Goal: Transaction & Acquisition: Purchase product/service

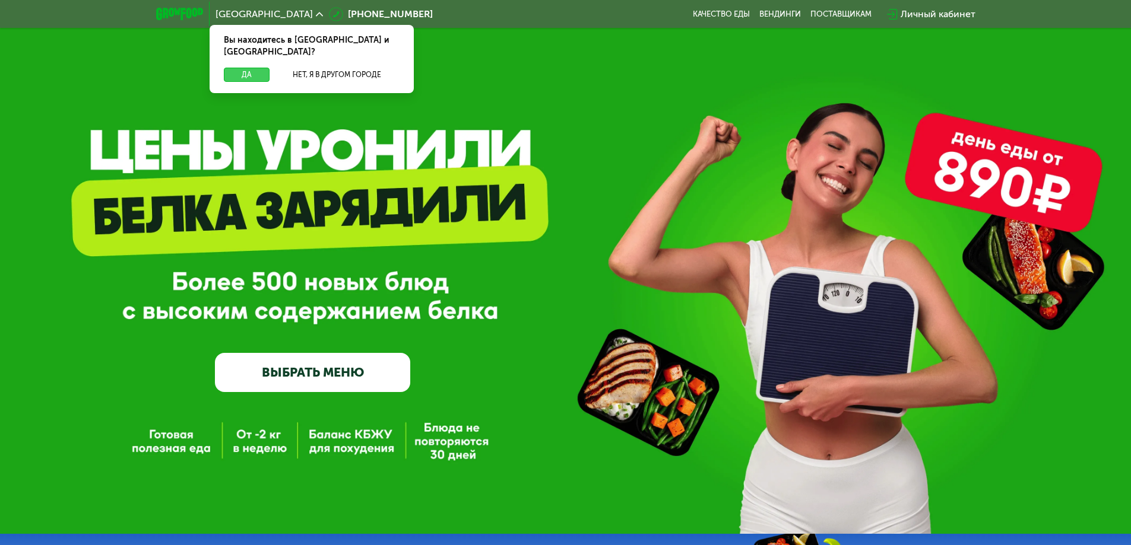
click at [252, 68] on button "Да" at bounding box center [247, 75] width 46 height 14
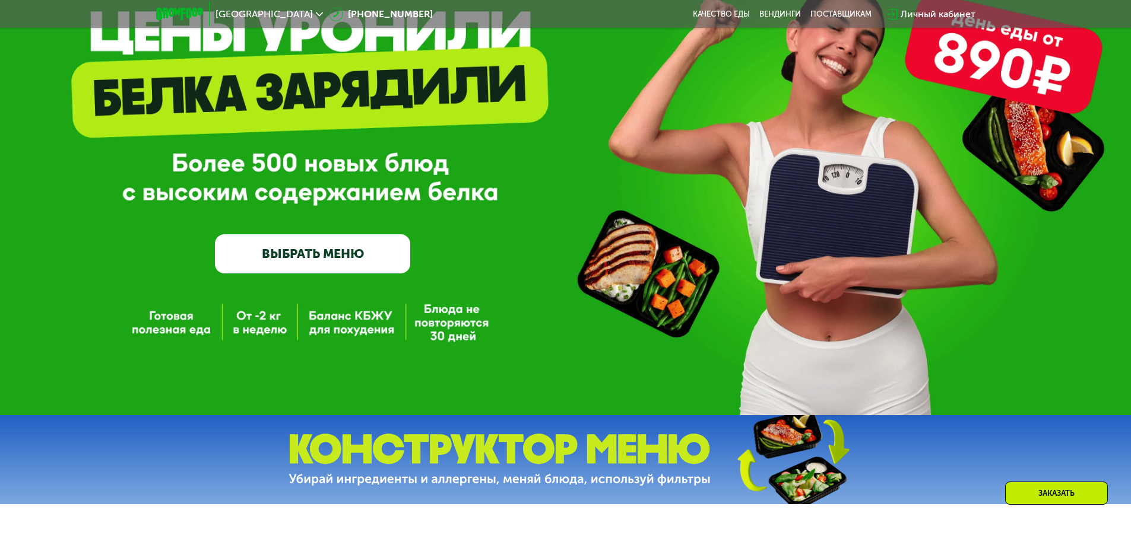
click at [344, 267] on link "ВЫБРАТЬ МЕНЮ" at bounding box center [312, 253] width 195 height 39
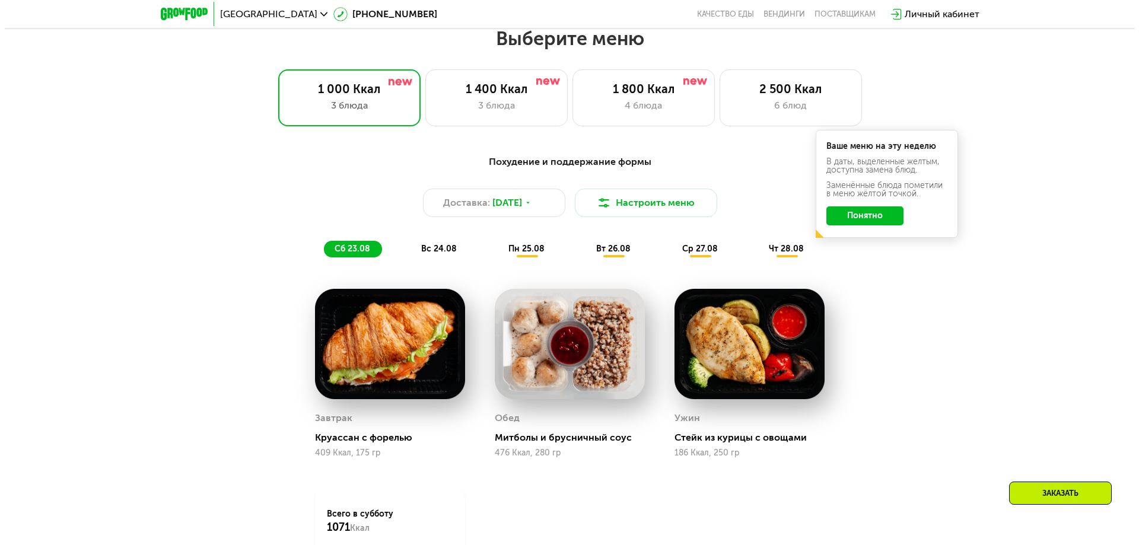
scroll to position [641, 0]
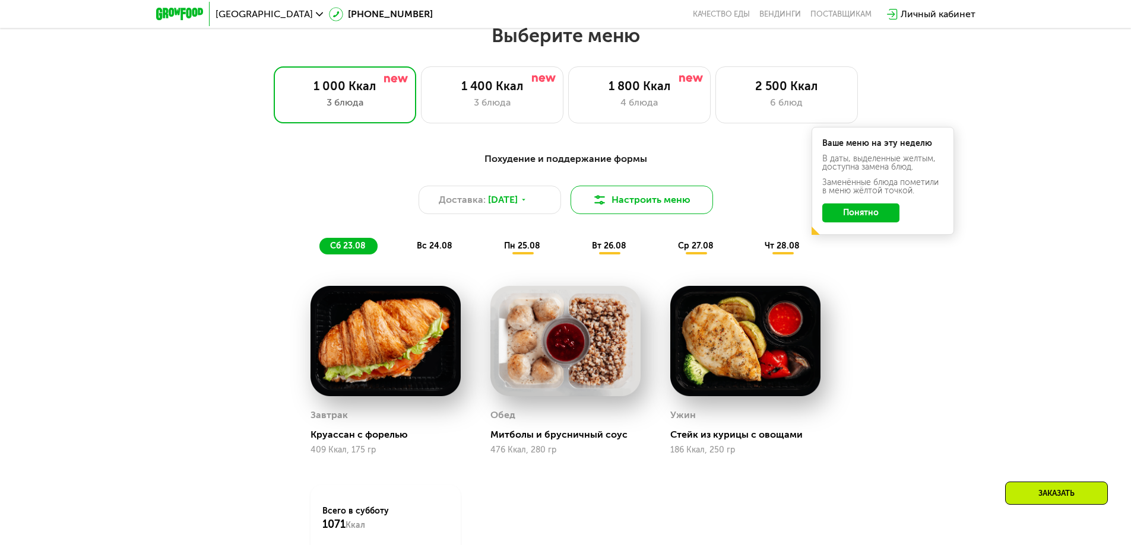
click at [649, 202] on button "Настроить меню" at bounding box center [641, 200] width 142 height 28
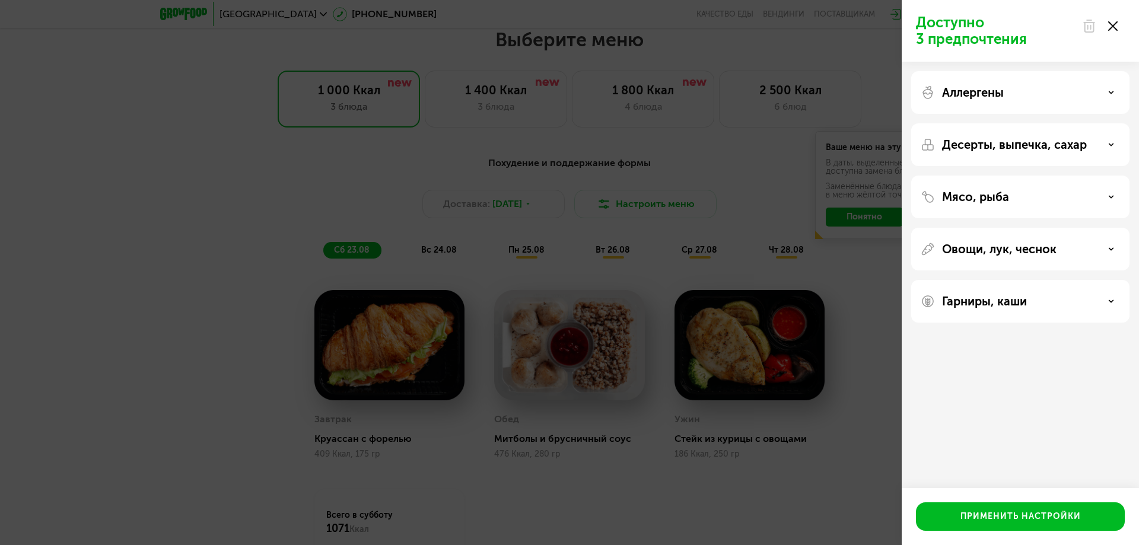
click at [1107, 123] on div "Аллергены" at bounding box center [1021, 144] width 218 height 43
click at [1109, 92] on icon at bounding box center [1112, 93] width 6 height 6
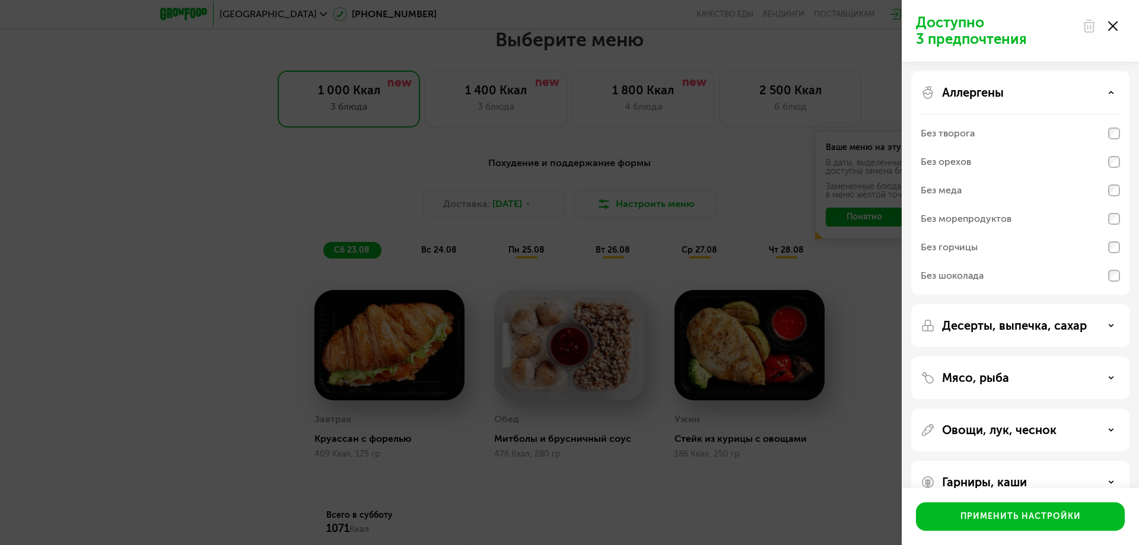
click at [1109, 92] on icon at bounding box center [1112, 93] width 6 height 6
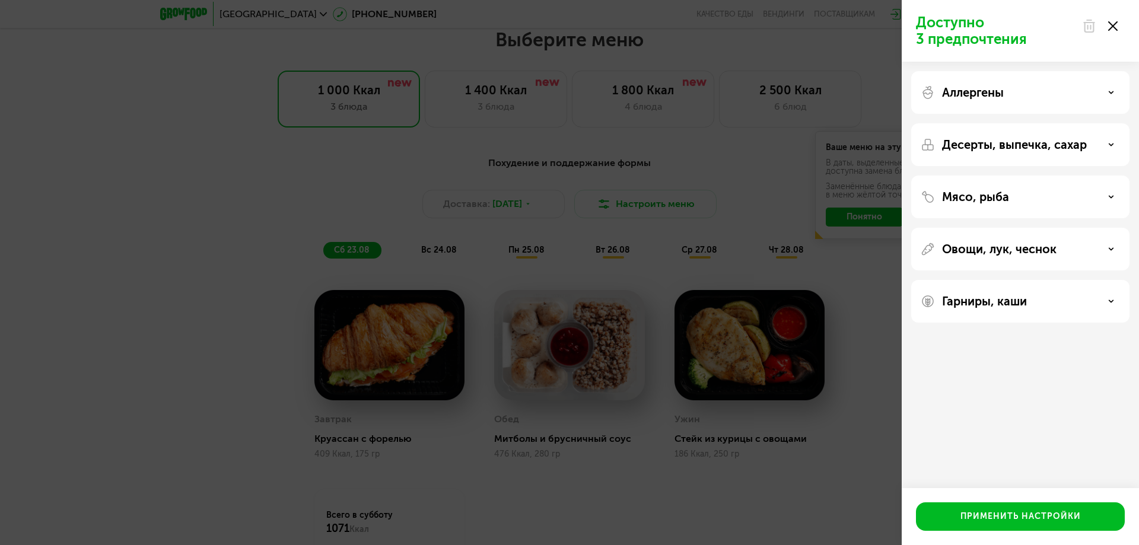
click at [1062, 280] on div "Овощи, лук, чеснок" at bounding box center [1021, 301] width 218 height 43
click at [1104, 247] on div "Овощи, лук, чеснок" at bounding box center [1020, 249] width 199 height 14
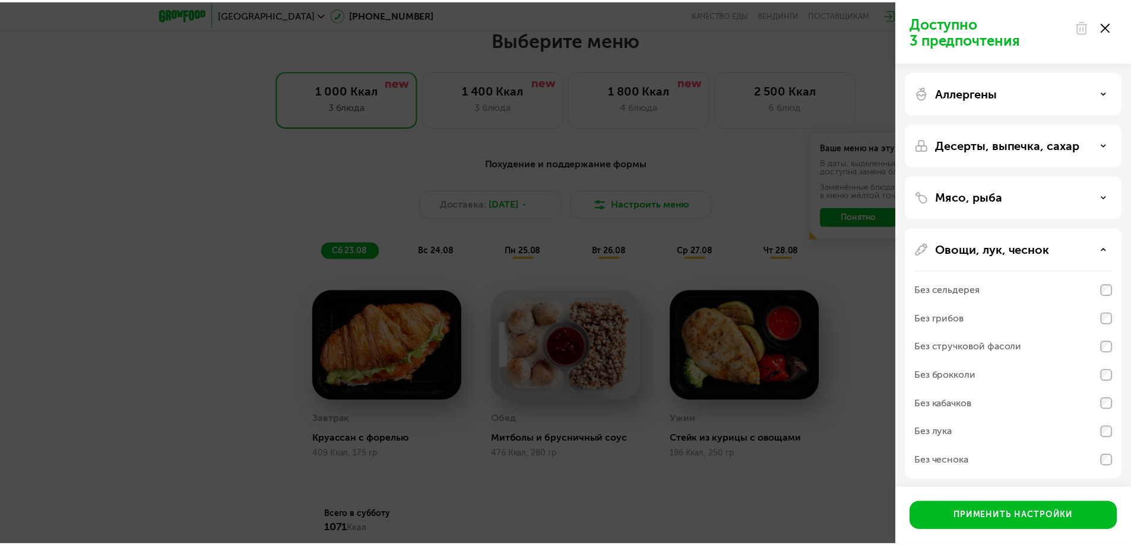
scroll to position [56, 0]
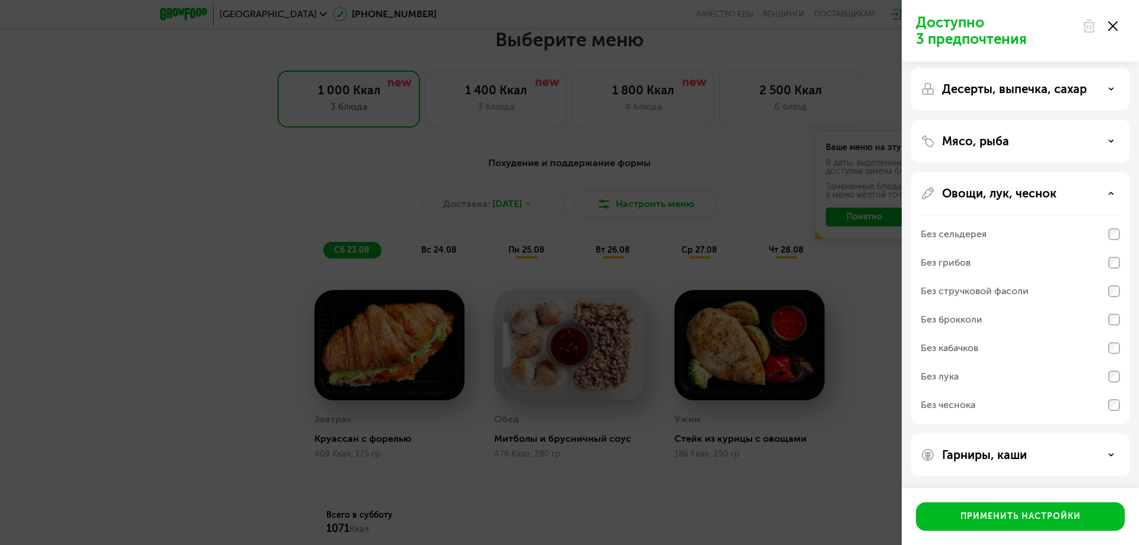
click at [1040, 391] on div "Без лука" at bounding box center [1020, 405] width 199 height 28
click at [1030, 519] on div "Применить настройки" at bounding box center [1021, 517] width 120 height 12
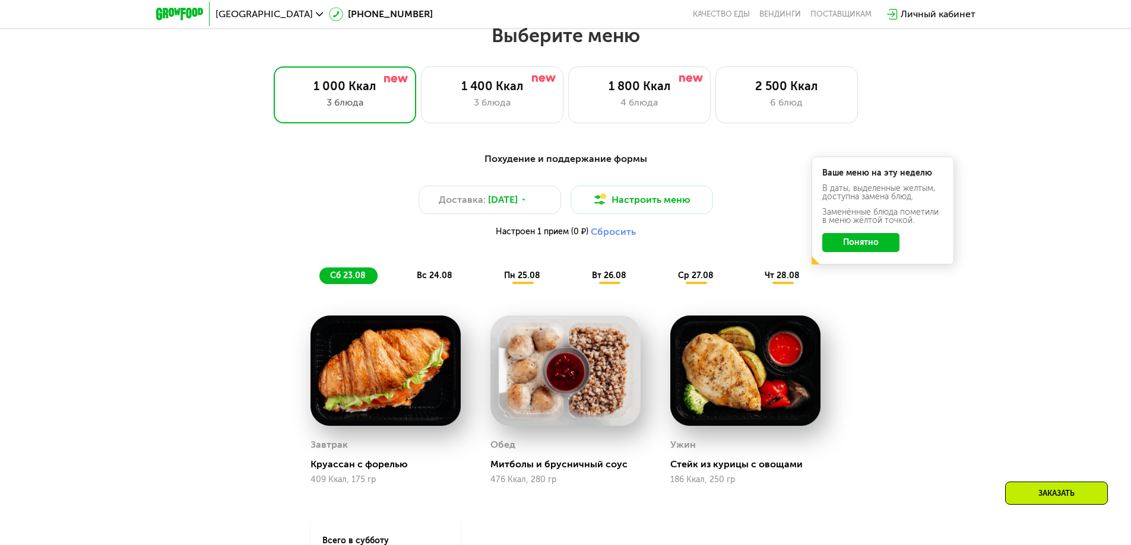
click at [879, 246] on button "Понятно" at bounding box center [860, 242] width 77 height 19
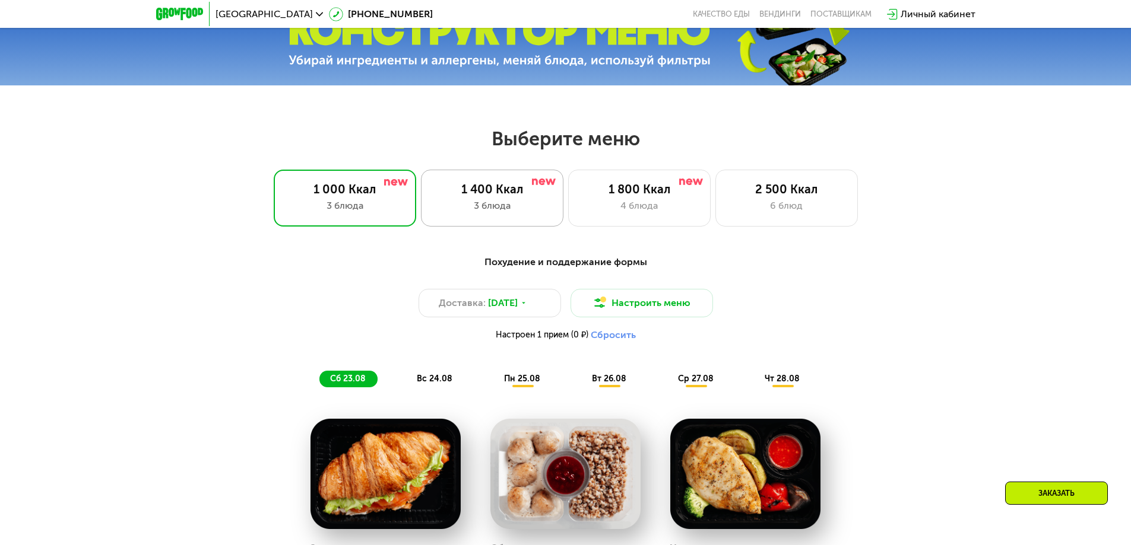
scroll to position [522, 0]
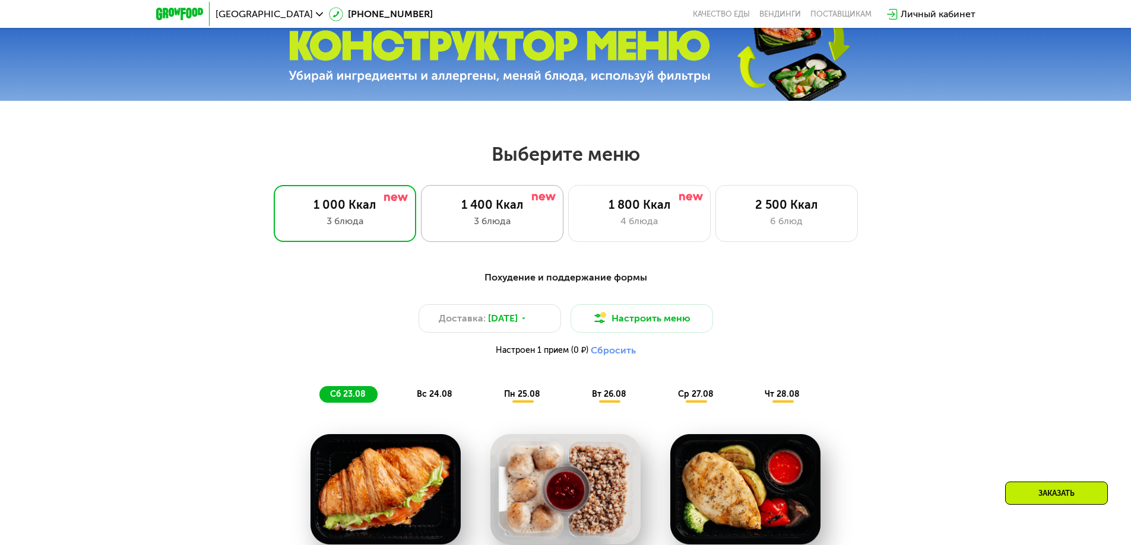
click at [508, 212] on div "1 400 Ккал" at bounding box center [492, 205] width 118 height 14
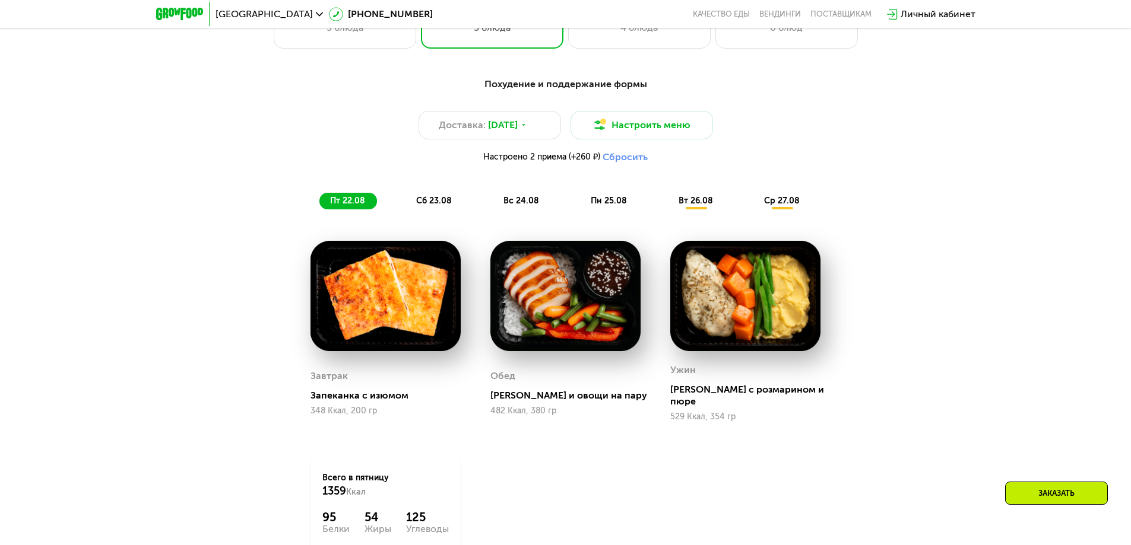
scroll to position [700, 0]
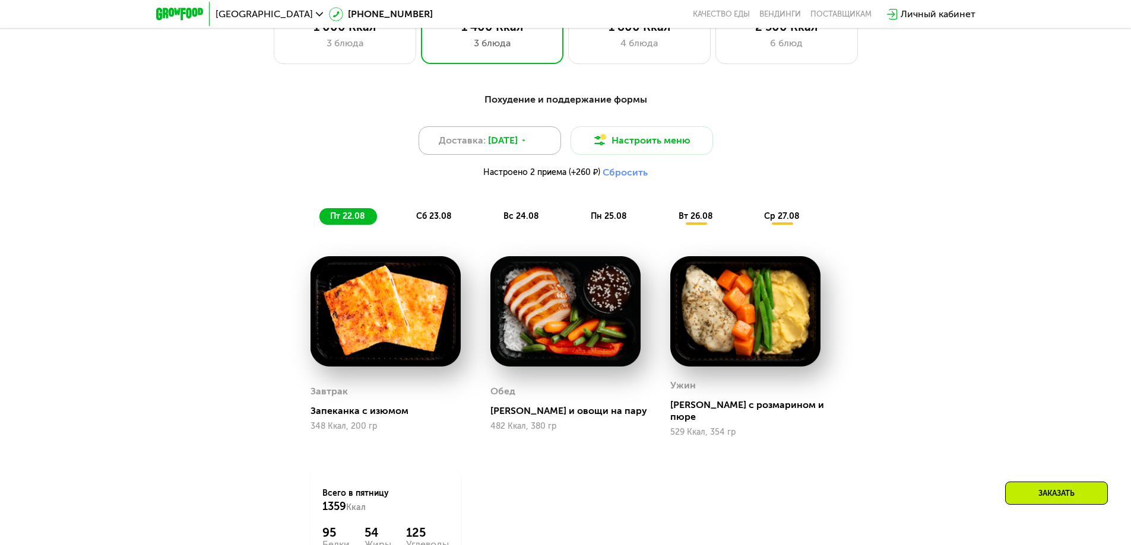
click at [504, 142] on span "[DATE]" at bounding box center [503, 141] width 30 height 14
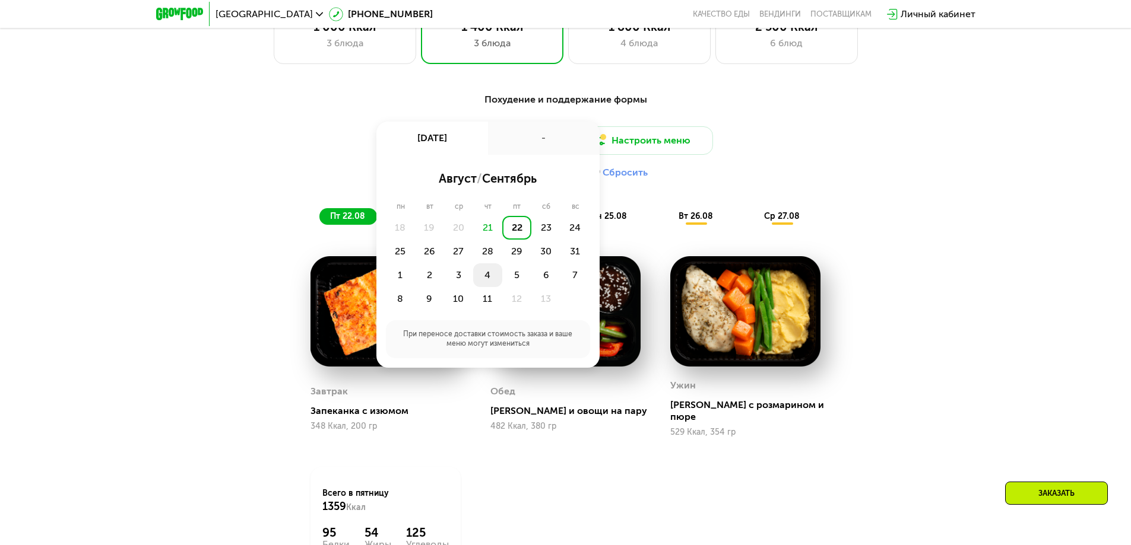
click at [502, 283] on div "4" at bounding box center [516, 275] width 29 height 24
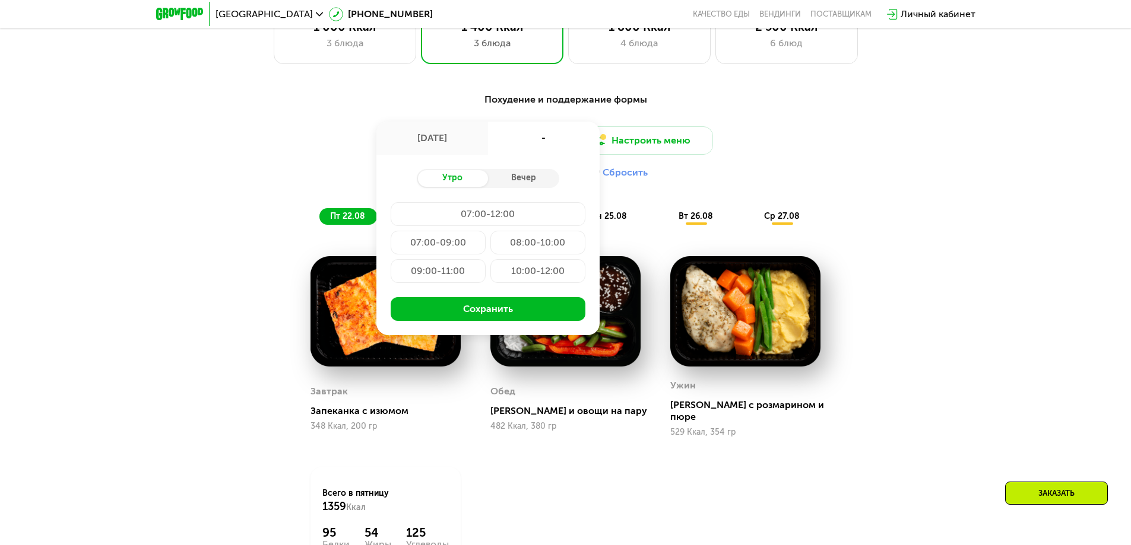
click at [545, 143] on div "-" at bounding box center [544, 138] width 112 height 33
click at [444, 137] on div "[DATE]" at bounding box center [432, 138] width 112 height 33
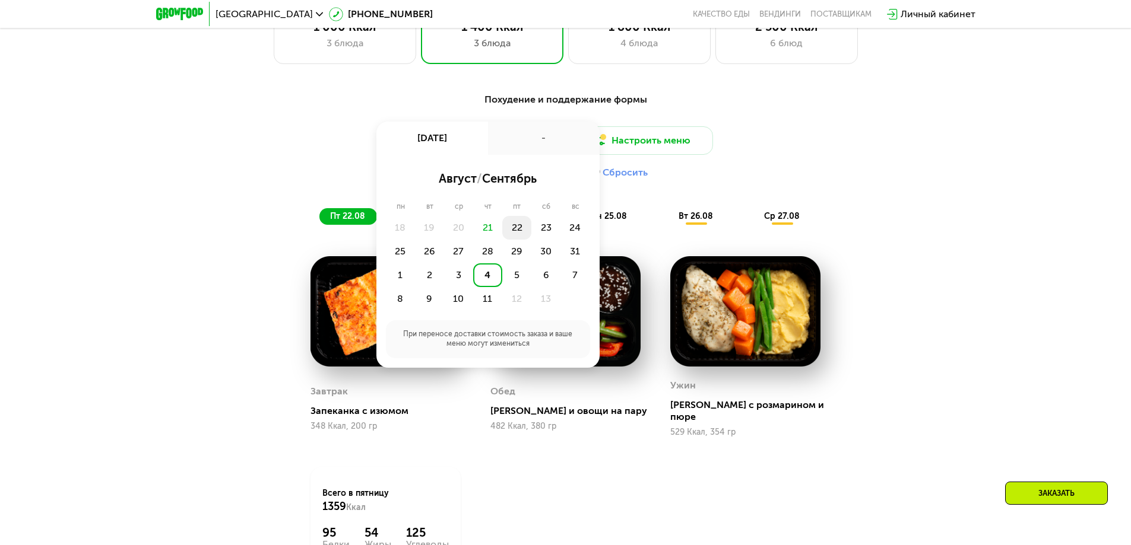
click at [531, 234] on div "22" at bounding box center [545, 228] width 29 height 24
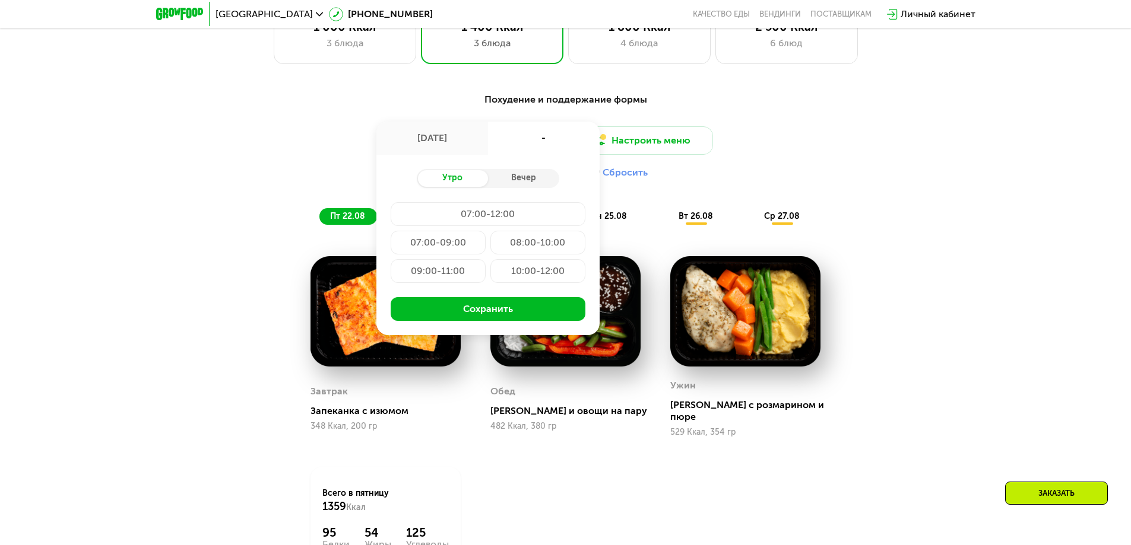
click at [814, 119] on div "Похудение и поддержание формы Доставка: [DATE] авг, пт - Утро Вечер 07:00-12:00…" at bounding box center [565, 159] width 703 height 132
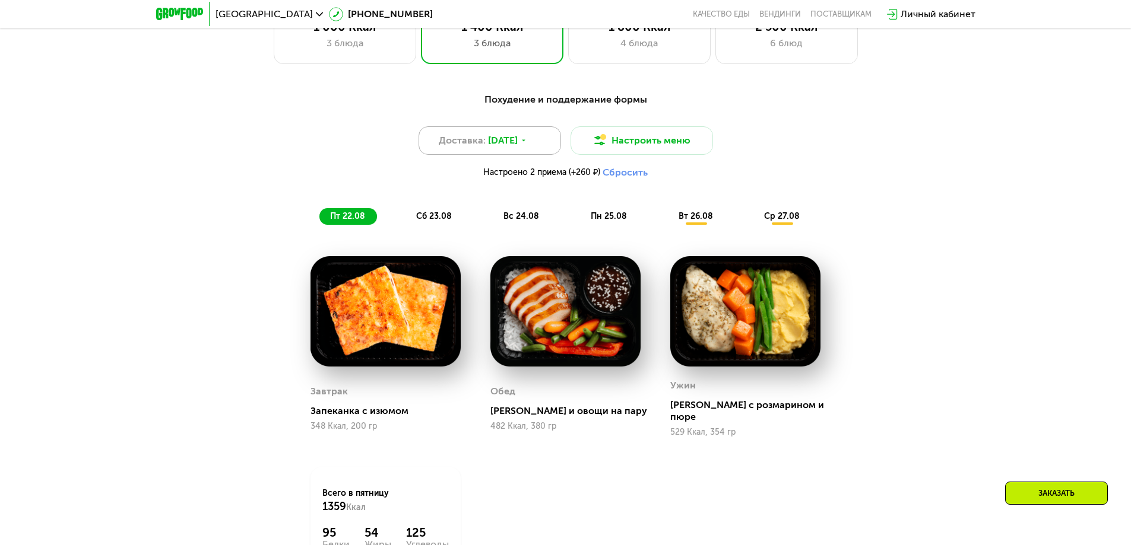
click at [512, 147] on span "[DATE]" at bounding box center [503, 141] width 30 height 14
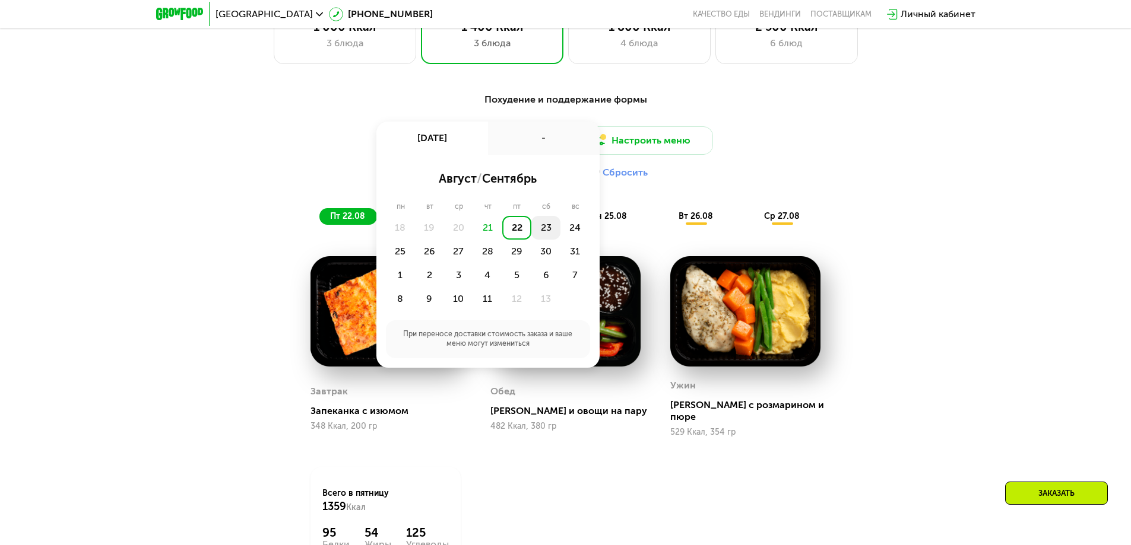
click at [560, 230] on div "23" at bounding box center [574, 228] width 29 height 24
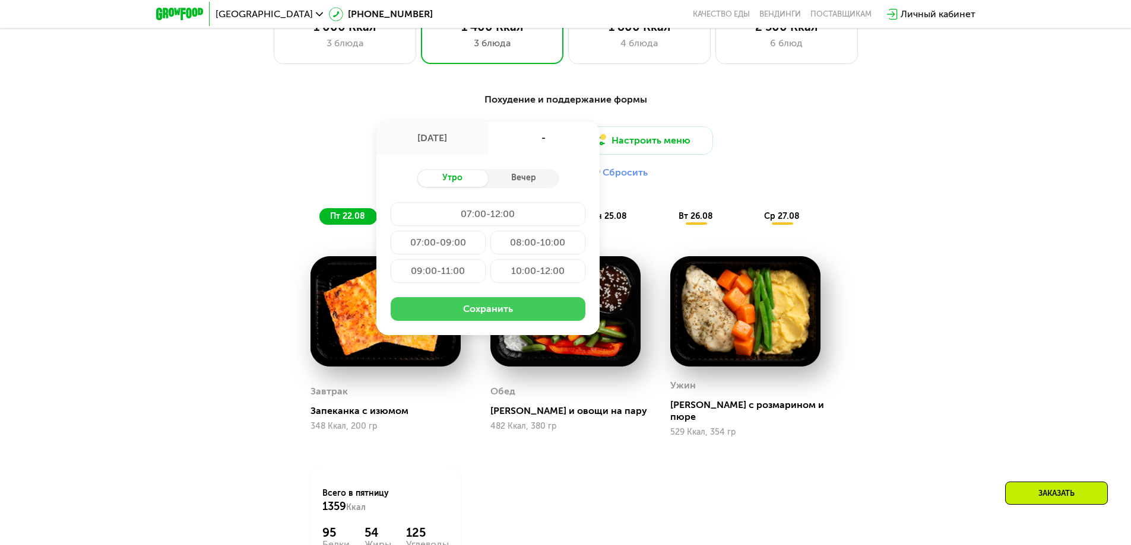
click at [513, 310] on button "Сохранить" at bounding box center [487, 309] width 195 height 24
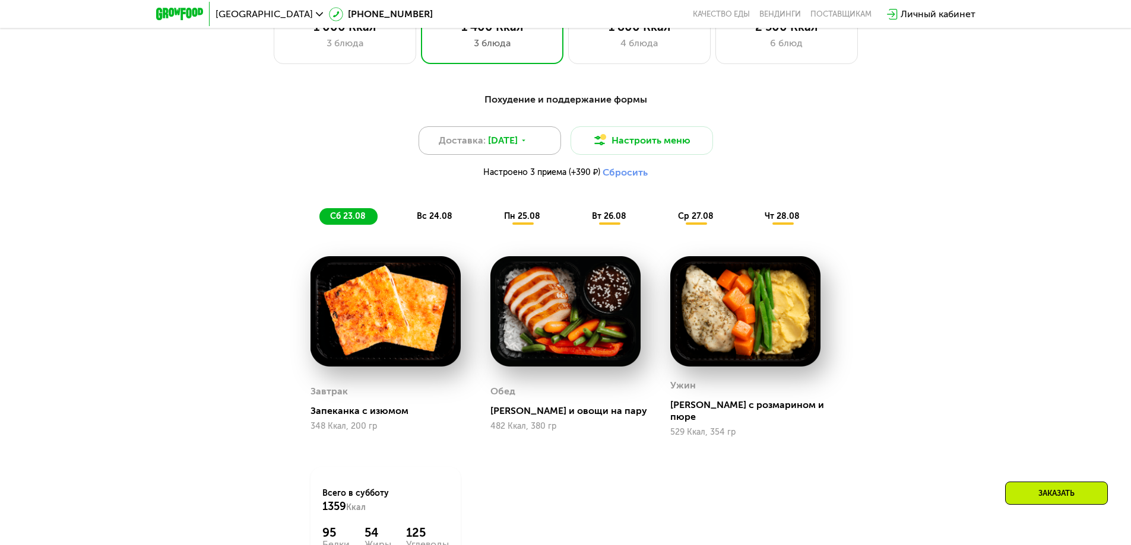
click at [517, 145] on span "[DATE]" at bounding box center [503, 141] width 30 height 14
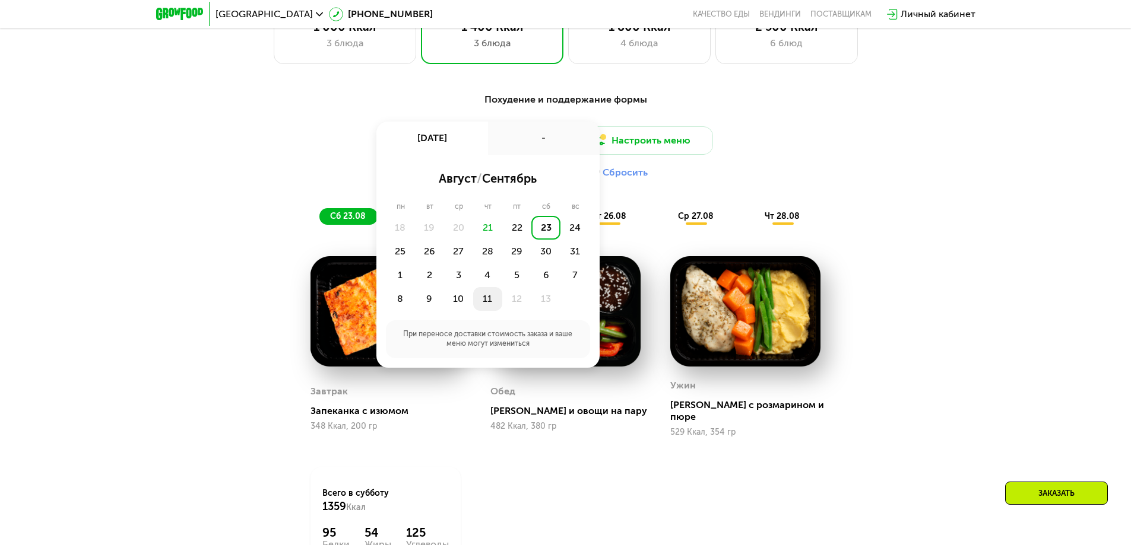
scroll to position [760, 0]
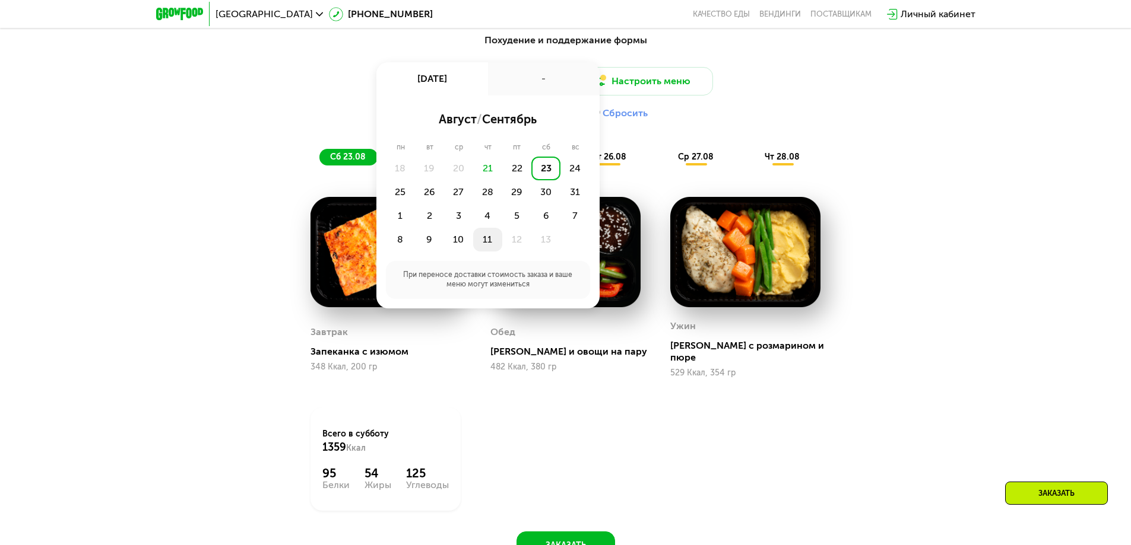
click at [502, 243] on div "11" at bounding box center [516, 240] width 29 height 24
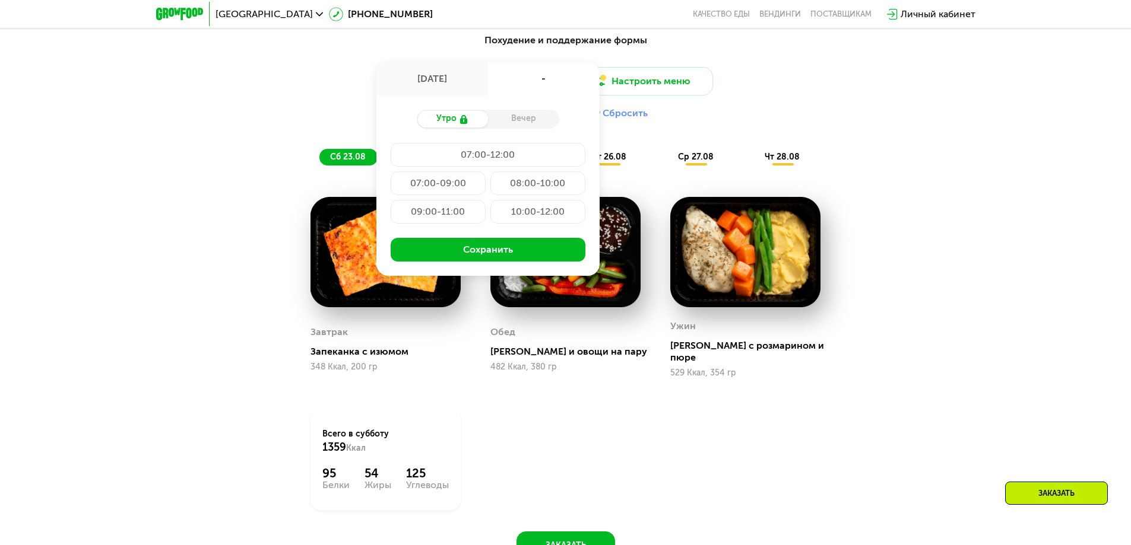
click at [485, 172] on div "07:00-12:00" at bounding box center [437, 184] width 95 height 24
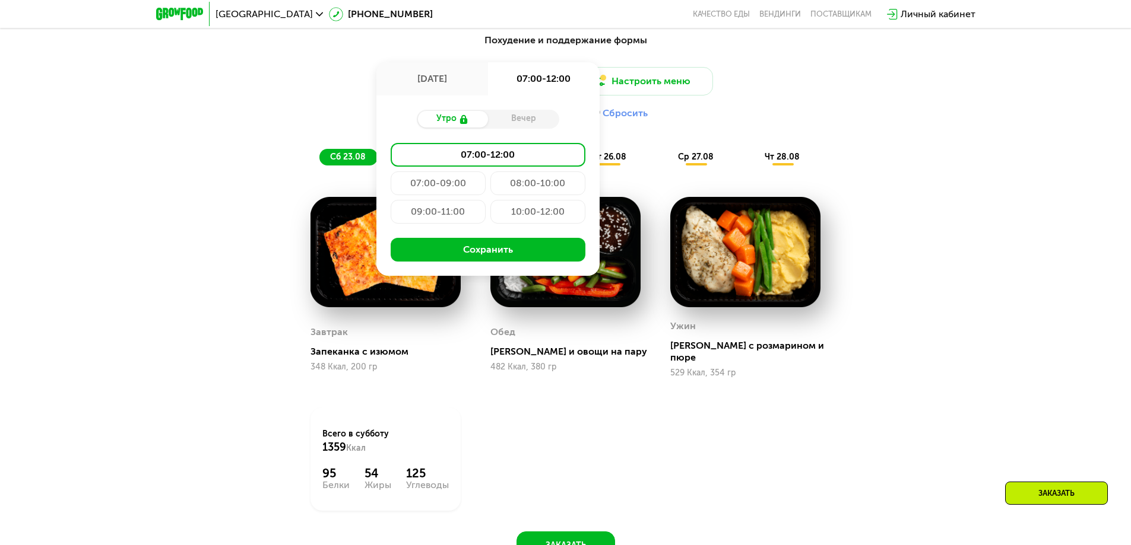
click at [485, 200] on div "08:00-10:00" at bounding box center [437, 212] width 95 height 24
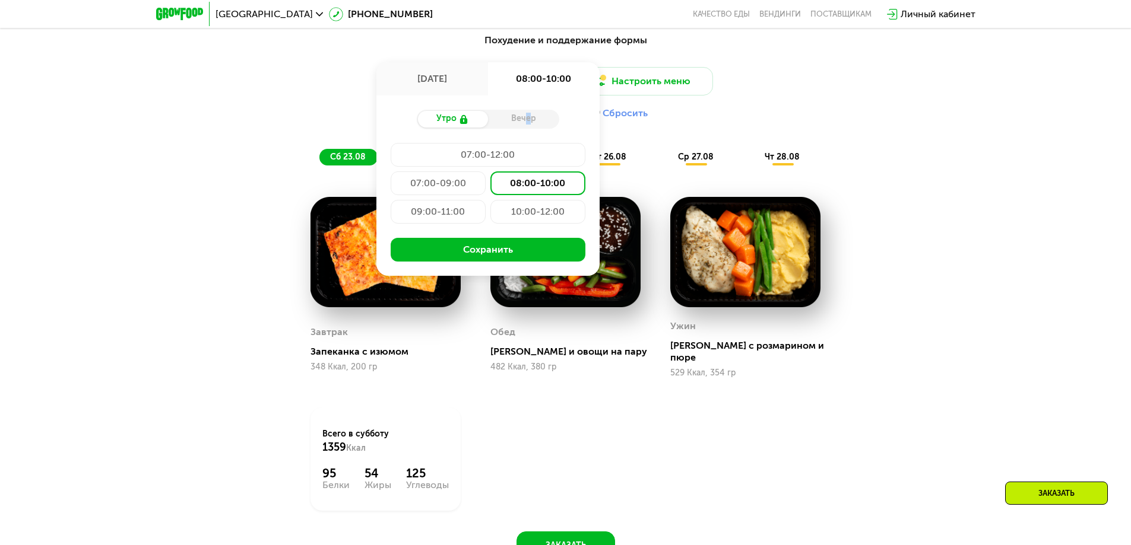
click at [523, 118] on div "Вечер" at bounding box center [523, 119] width 71 height 17
click at [455, 118] on div "Утро" at bounding box center [452, 119] width 71 height 17
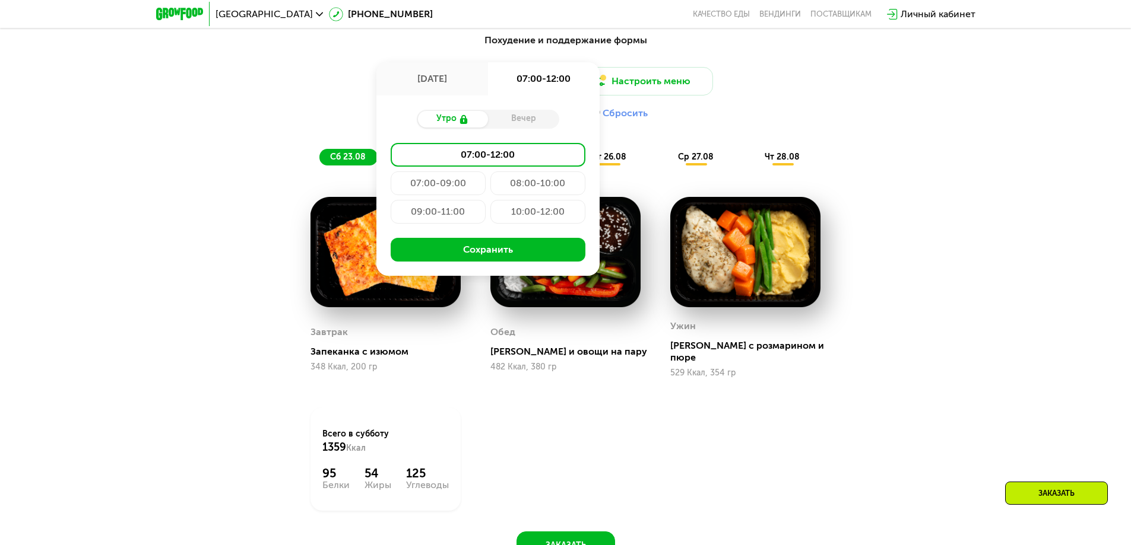
click at [540, 216] on div "10:00-12:00" at bounding box center [537, 212] width 95 height 24
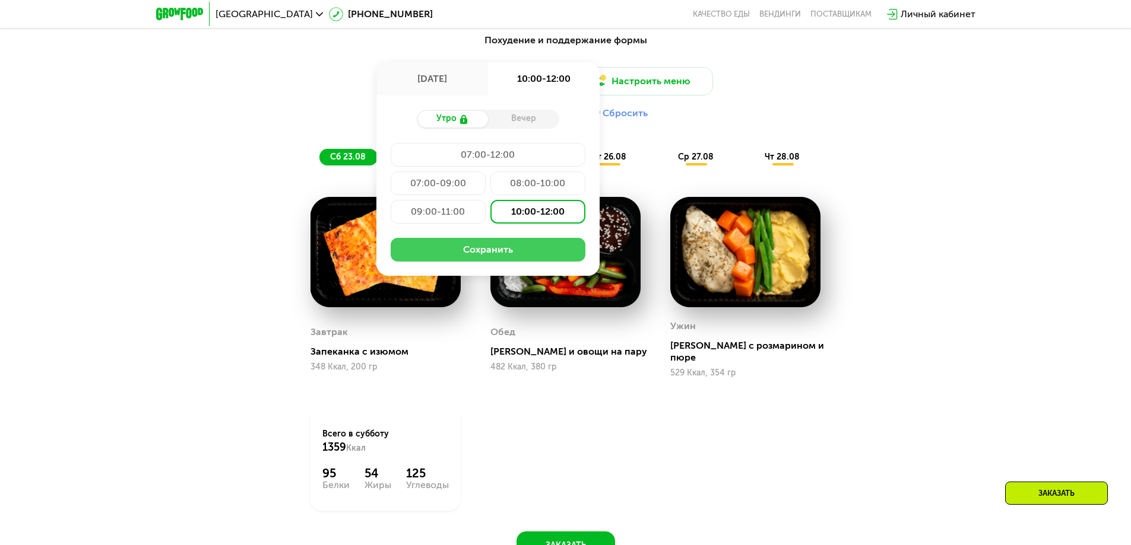
click at [529, 253] on button "Сохранить" at bounding box center [487, 250] width 195 height 24
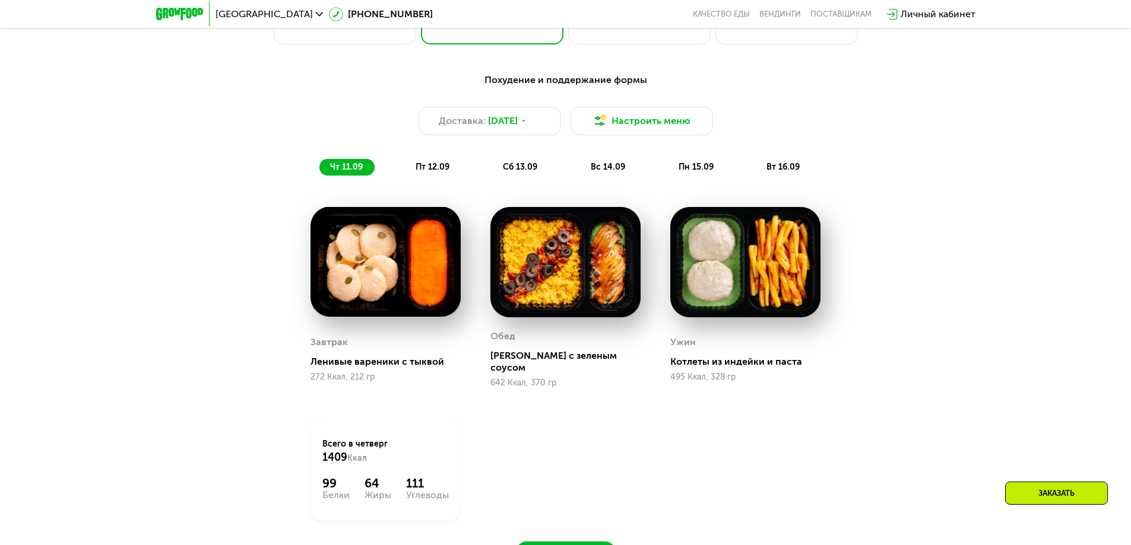
scroll to position [641, 0]
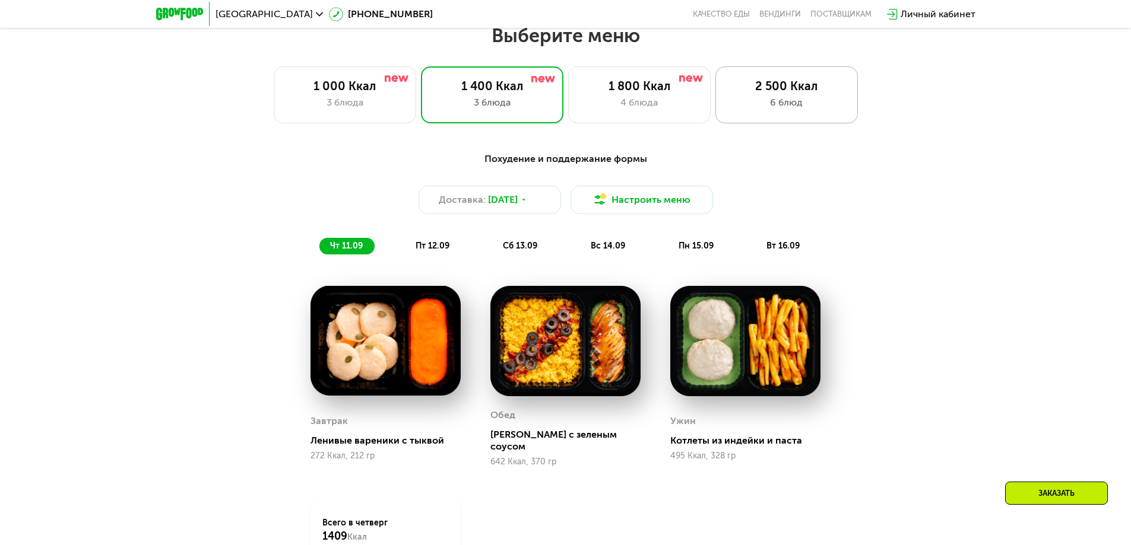
click at [773, 100] on div "6 блюд" at bounding box center [787, 103] width 118 height 14
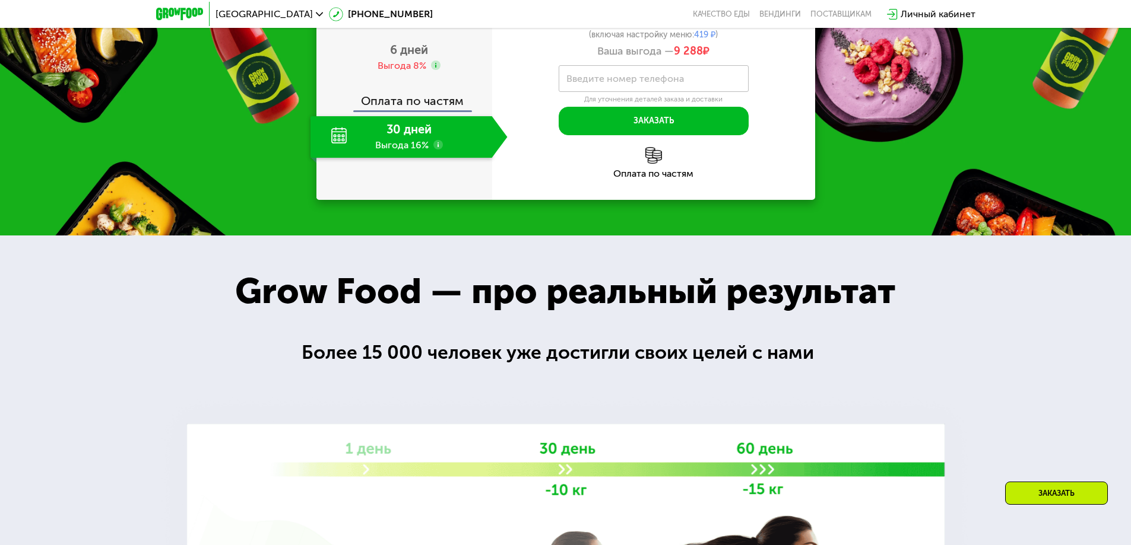
scroll to position [1531, 0]
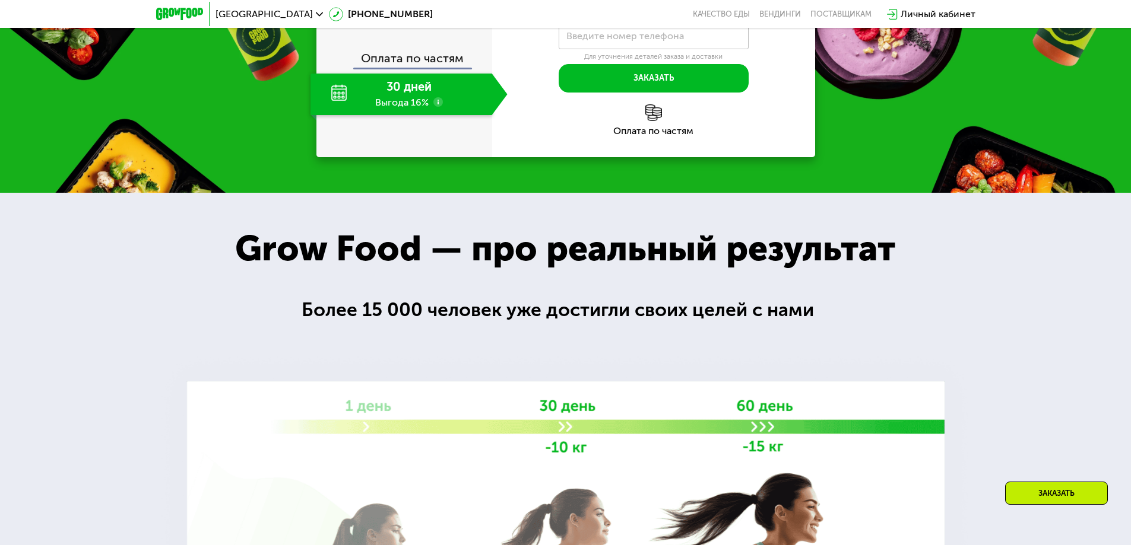
click at [400, 115] on div "30 дней Выгода 16%" at bounding box center [401, 95] width 182 height 42
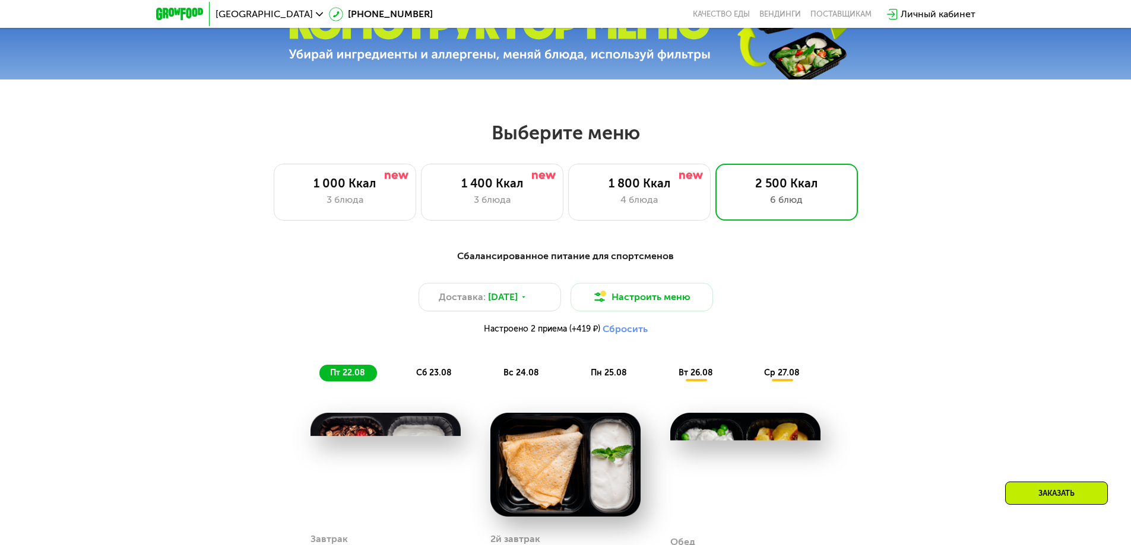
scroll to position [404, 0]
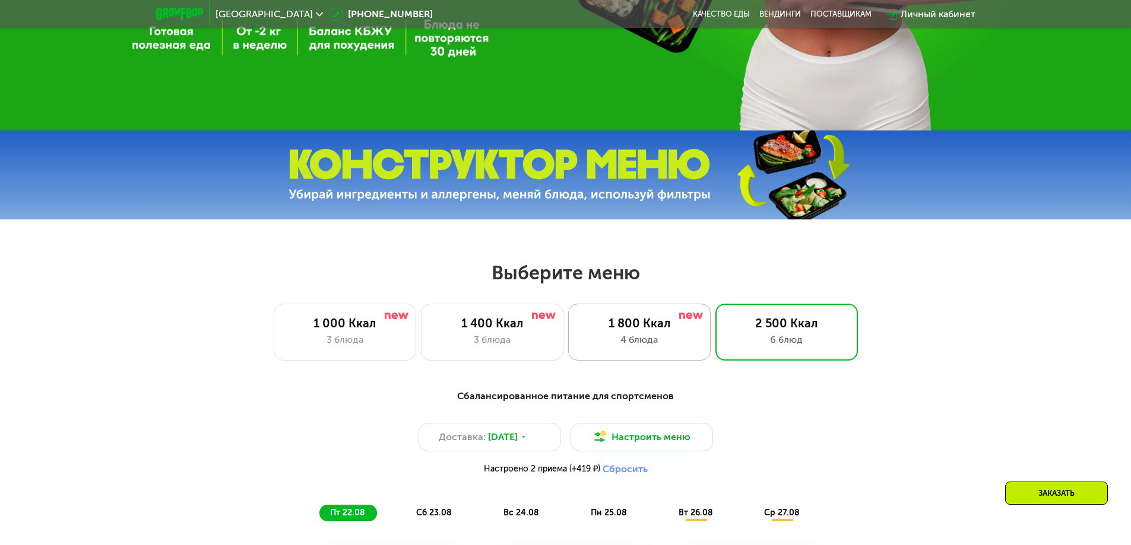
click at [636, 338] on div "4 блюда" at bounding box center [639, 340] width 118 height 14
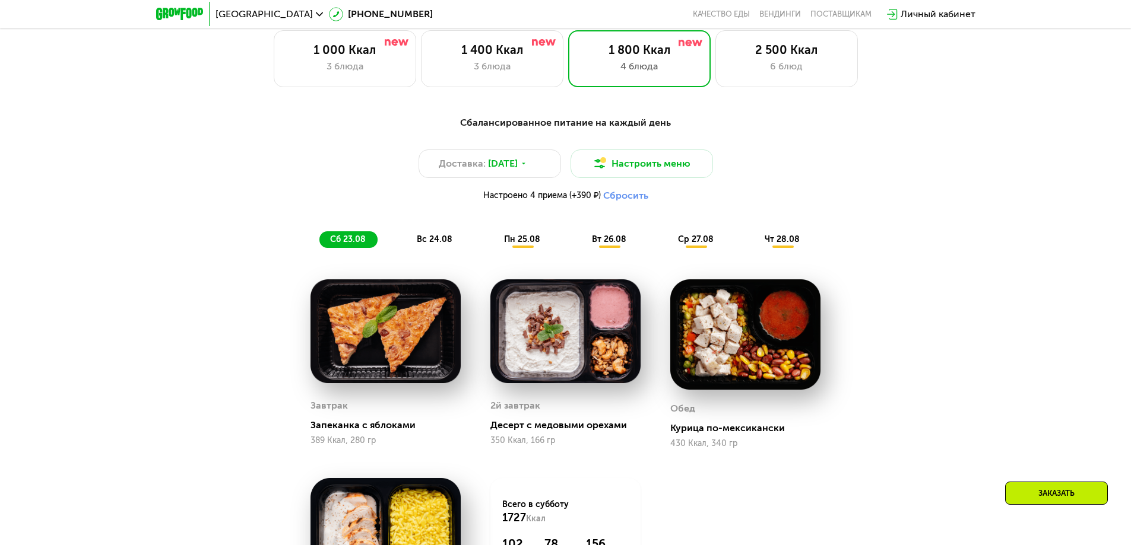
scroll to position [700, 0]
